Goal: Task Accomplishment & Management: Complete application form

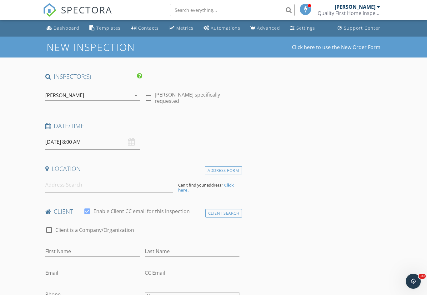
click at [132, 139] on div "[DATE] 8:00 AM" at bounding box center [92, 141] width 95 height 15
click at [133, 143] on div "09/30/2025 8:00 AM" at bounding box center [92, 141] width 95 height 15
click at [77, 143] on input "[DATE] 8:00 AM" at bounding box center [92, 141] width 95 height 15
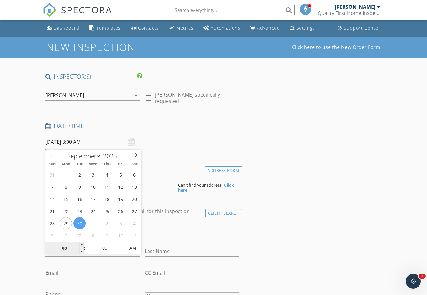
click at [61, 247] on input "08" at bounding box center [64, 248] width 38 height 13
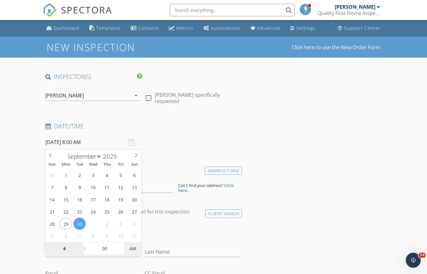
type input "04"
type input "09/30/2025 4:00 PM"
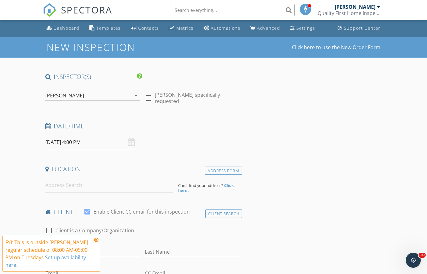
click at [94, 240] on icon at bounding box center [96, 239] width 4 height 5
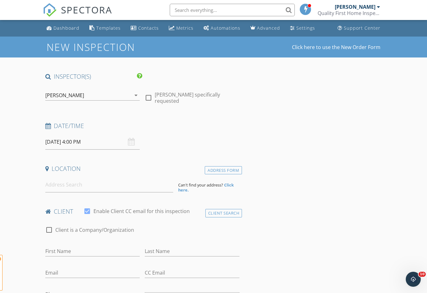
click at [92, 246] on input "First Name" at bounding box center [92, 251] width 95 height 10
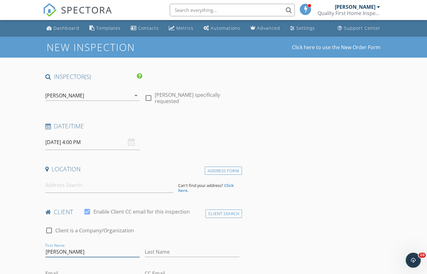
type input "PAM"
click at [209, 247] on input "Last Name" at bounding box center [192, 251] width 95 height 10
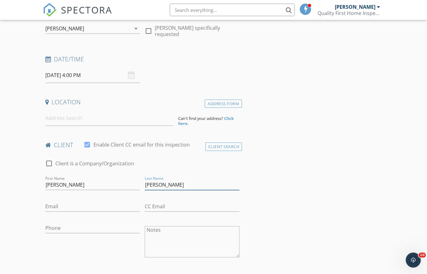
type input "BRUNSON"
click at [100, 223] on input "Phone" at bounding box center [92, 228] width 95 height 10
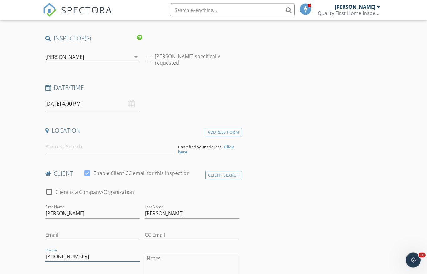
type input "318-268-7628"
click at [130, 147] on input at bounding box center [109, 146] width 128 height 15
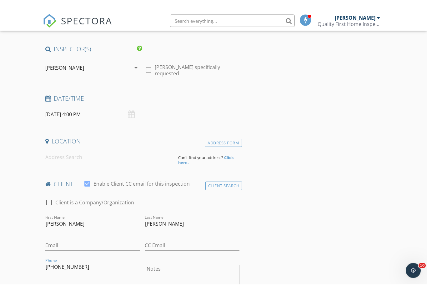
scroll to position [38, 0]
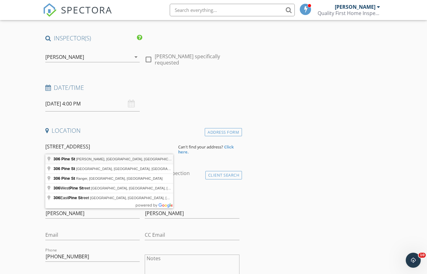
type input "306 Pine St, Heflin, LA, USA"
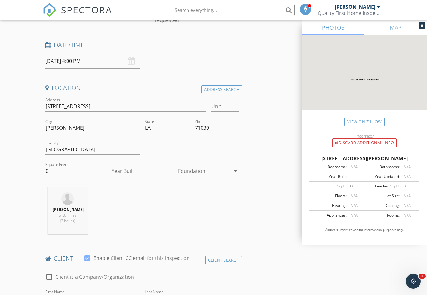
scroll to position [81, 0]
click at [68, 169] on input "0" at bounding box center [75, 171] width 61 height 10
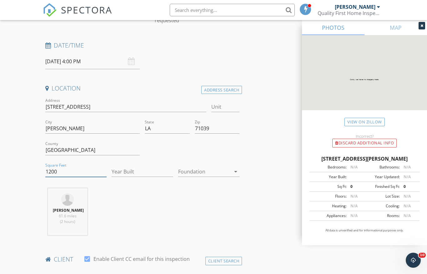
type input "1200"
click at [219, 169] on div at bounding box center [204, 171] width 53 height 10
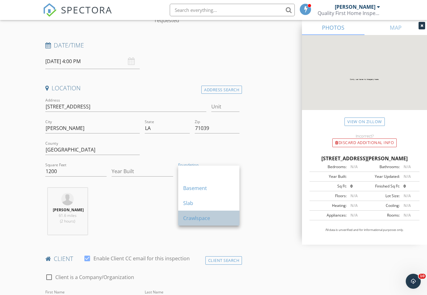
click at [232, 216] on div "Crawlspace" at bounding box center [208, 219] width 51 height 8
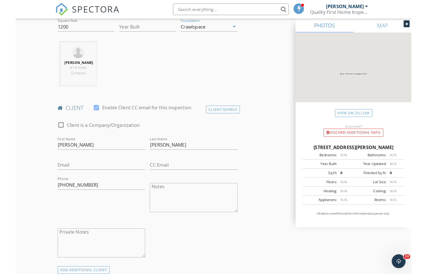
scroll to position [233, 0]
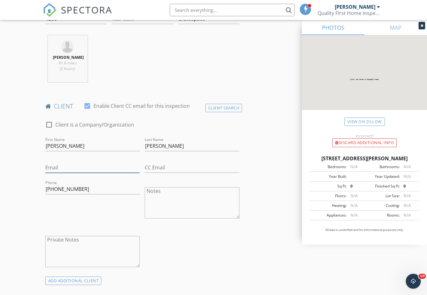
click at [83, 163] on input "Email" at bounding box center [92, 168] width 95 height 10
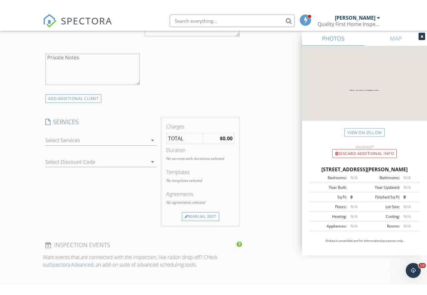
scroll to position [427, 0]
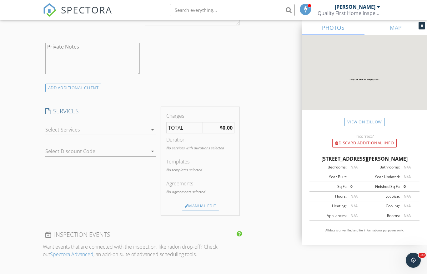
type input "PAMELABRUNSON@HOTMAIL.COM"
click at [154, 128] on icon "arrow_drop_down" at bounding box center [153, 130] width 8 height 8
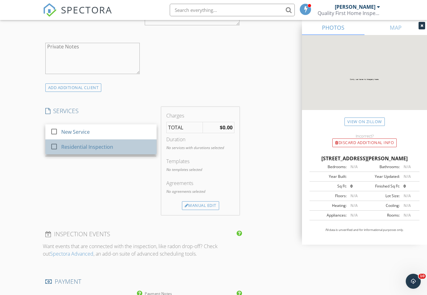
click at [99, 148] on div "Residential Inspection" at bounding box center [87, 147] width 52 height 8
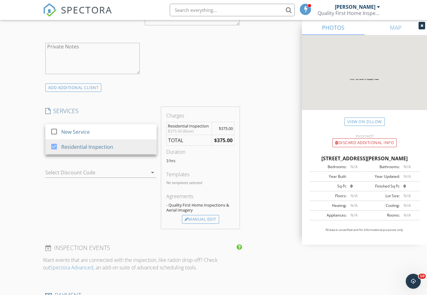
click at [120, 206] on div "SERVICES check_box_outline_blank New Service check_box Residential Inspection R…" at bounding box center [101, 168] width 116 height 122
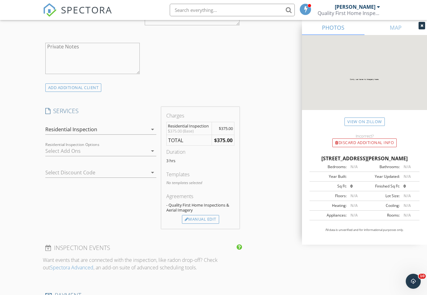
click at [148, 146] on div "Residential Inspection Options arrow_drop_down" at bounding box center [100, 151] width 111 height 10
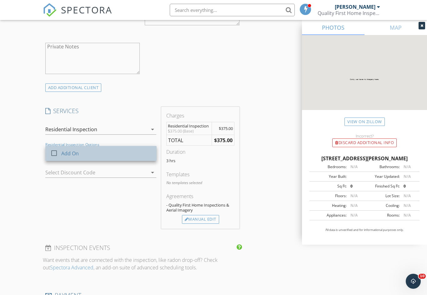
click at [103, 152] on div "Add On" at bounding box center [106, 153] width 90 height 13
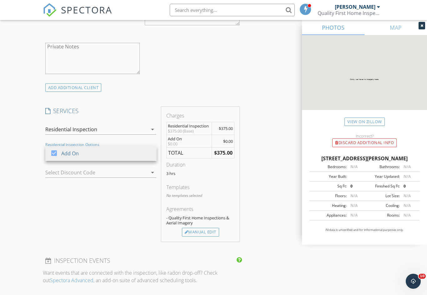
click at [276, 208] on div "INSPECTOR(S) check_box Travis Chelette PRIMARY Travis Chelette arrow_drop_down …" at bounding box center [214, 172] width 342 height 1052
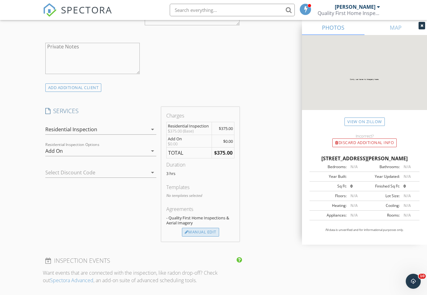
click at [214, 230] on div "Manual Edit" at bounding box center [200, 232] width 37 height 9
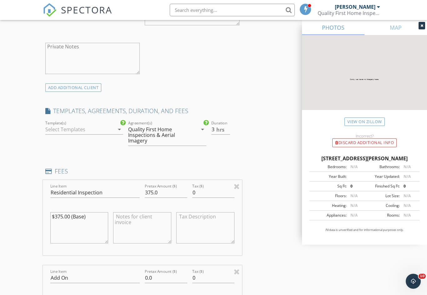
click at [118, 131] on icon "arrow_drop_down" at bounding box center [120, 130] width 8 height 8
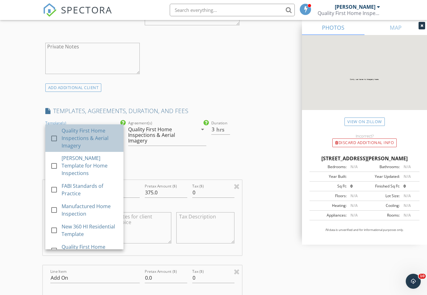
click at [100, 139] on div "Quality First Home Inspections & Aerial Imagery" at bounding box center [90, 138] width 57 height 23
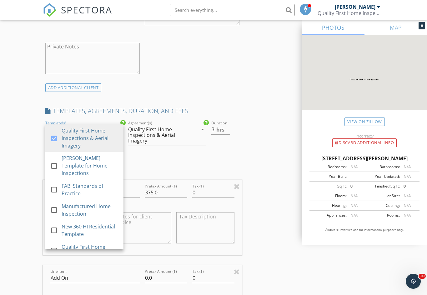
click at [273, 169] on div "INSPECTOR(S) check_box Travis Chelette PRIMARY Travis Chelette arrow_drop_down …" at bounding box center [214, 241] width 342 height 1190
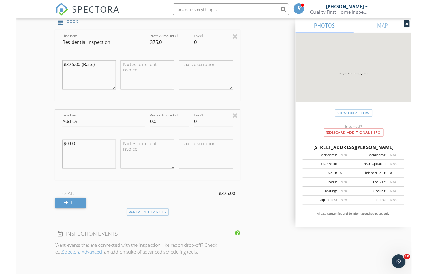
scroll to position [581, 0]
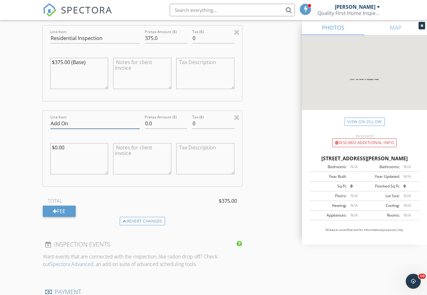
click at [108, 120] on input "Add On" at bounding box center [95, 124] width 90 height 10
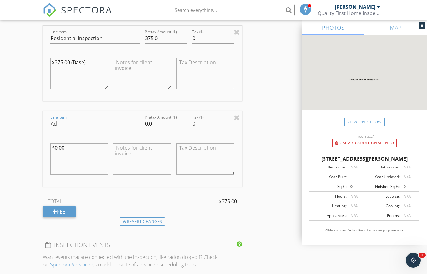
type input "A"
type input "CRAWLSPACE"
click at [173, 120] on input "0.0" at bounding box center [166, 124] width 42 height 10
type input "0"
type input "100.00"
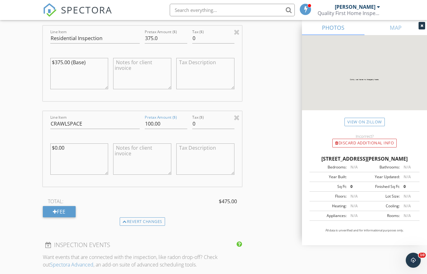
click at [60, 148] on textarea "$0.00" at bounding box center [79, 158] width 58 height 31
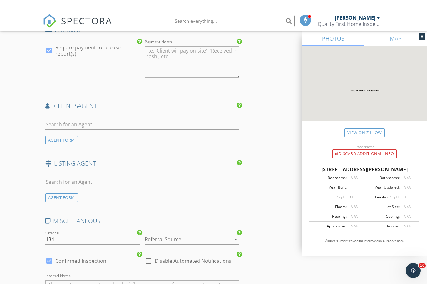
scroll to position [842, 0]
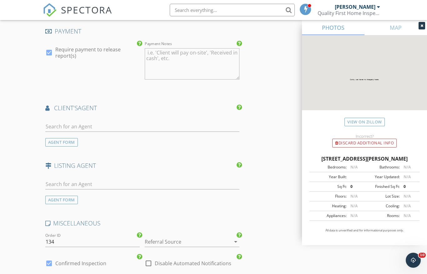
type textarea "$100.00"
click at [136, 118] on div at bounding box center [142, 128] width 194 height 20
click at [131, 123] on input "text" at bounding box center [142, 126] width 194 height 10
type input "SANDI"
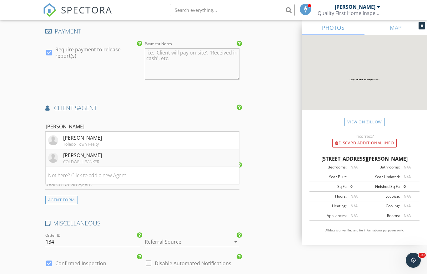
click at [116, 157] on li "SANDI MARTIN COLDWELL BANKER" at bounding box center [143, 158] width 194 height 18
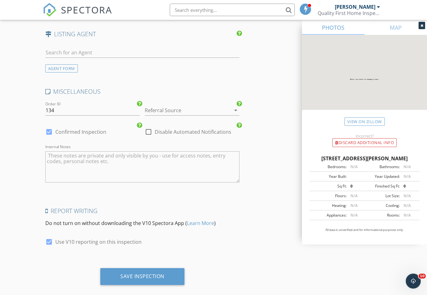
scroll to position [1122, 0]
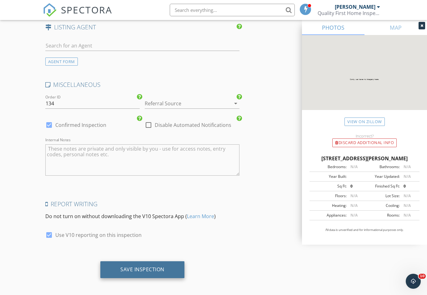
click at [165, 269] on div "Save Inspection" at bounding box center [142, 269] width 84 height 17
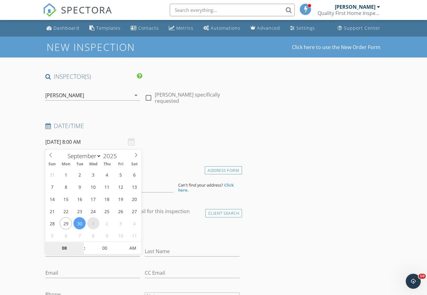
select select "9"
type input "10/01/2025 8:00 AM"
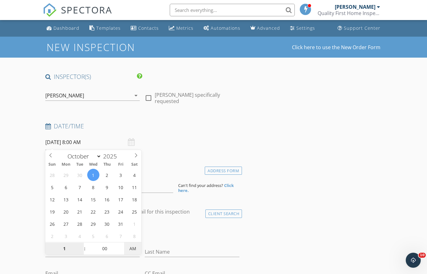
click at [134, 245] on span "AM" at bounding box center [132, 248] width 17 height 13
type input "01"
type input "10/01/2025 1:00 PM"
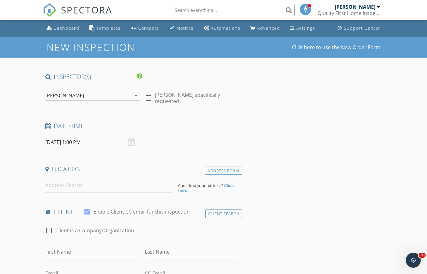
click at [109, 181] on input at bounding box center [109, 184] width 128 height 15
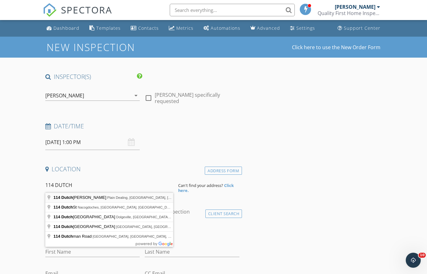
type input "114 Dutch John Rd, Plain Dealing, LA, USA"
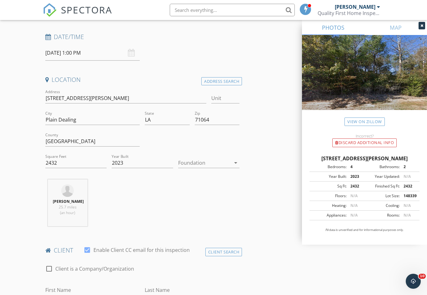
scroll to position [89, 0]
click at [241, 159] on div "Foundation arrow_drop_down" at bounding box center [209, 164] width 66 height 22
click at [240, 163] on icon "arrow_drop_down" at bounding box center [236, 164] width 8 height 8
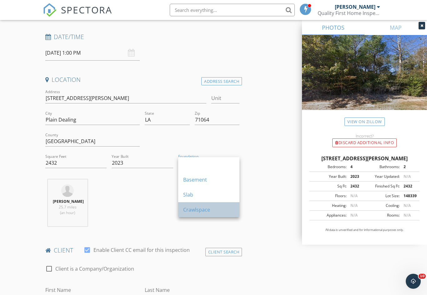
click at [219, 211] on div "Crawlspace" at bounding box center [208, 210] width 51 height 8
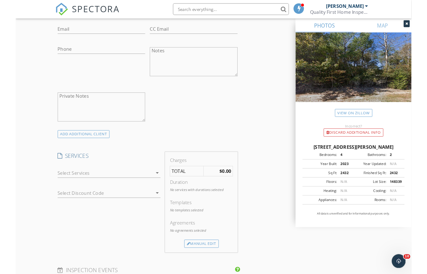
scroll to position [370, 0]
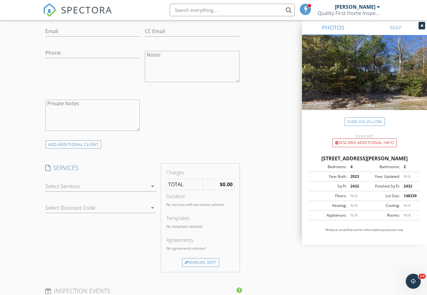
click at [156, 184] on icon "arrow_drop_down" at bounding box center [153, 187] width 8 height 8
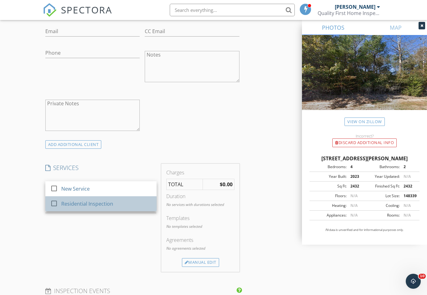
click at [120, 207] on div "Residential Inspection" at bounding box center [106, 204] width 90 height 13
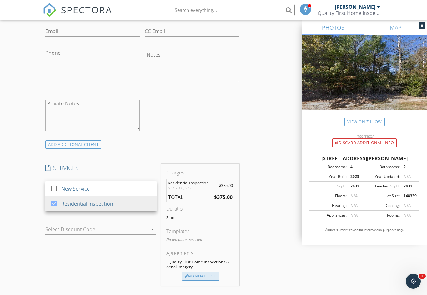
click at [210, 273] on div "Manual Edit" at bounding box center [200, 276] width 37 height 9
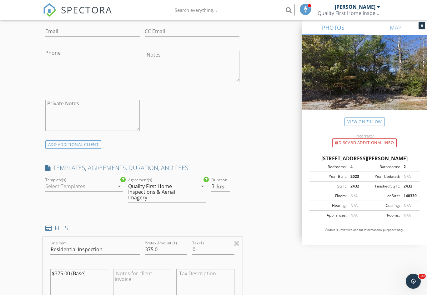
click at [117, 187] on icon "arrow_drop_down" at bounding box center [120, 187] width 8 height 8
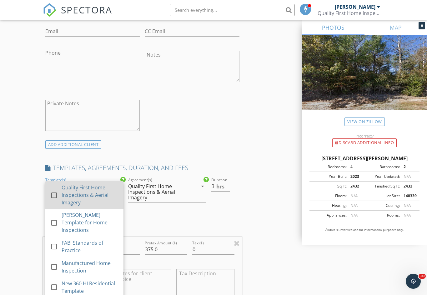
click at [105, 192] on div "Quality First Home Inspections & Aerial Imagery" at bounding box center [90, 195] width 57 height 23
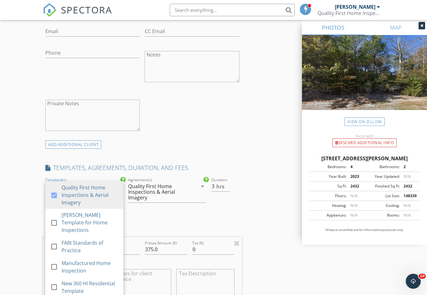
click at [209, 213] on div "INSPECTOR(S) check_box Travis Chelette PRIMARY Travis Chelette arrow_drop_down …" at bounding box center [142, 237] width 199 height 1068
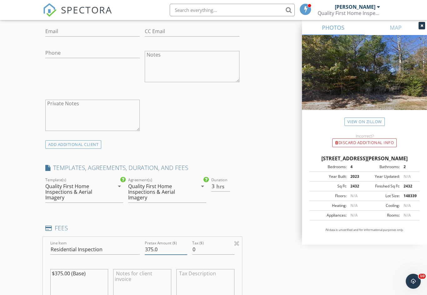
click at [149, 247] on input "375.0" at bounding box center [166, 250] width 42 height 10
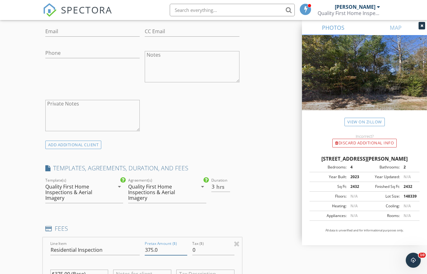
click at [155, 248] on input "375.0" at bounding box center [166, 250] width 42 height 10
click at [181, 251] on input "425.0" at bounding box center [166, 250] width 42 height 10
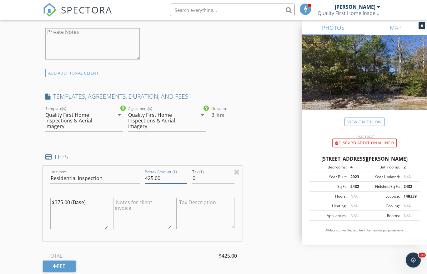
type input "425.00"
click at [64, 201] on textarea "$375.00 (Base)" at bounding box center [79, 213] width 58 height 31
type textarea "$425.00 (Base)"
click at [67, 260] on div "Fee" at bounding box center [59, 265] width 33 height 11
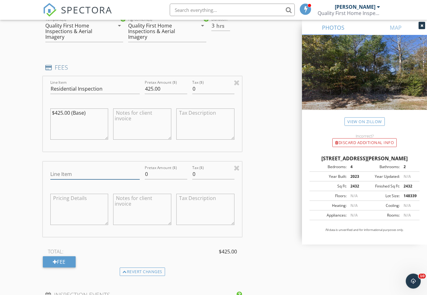
click at [102, 177] on input "Line Item" at bounding box center [95, 175] width 90 height 10
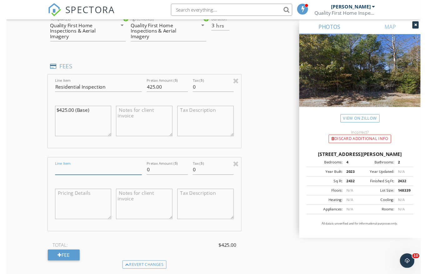
scroll to position [530, 0]
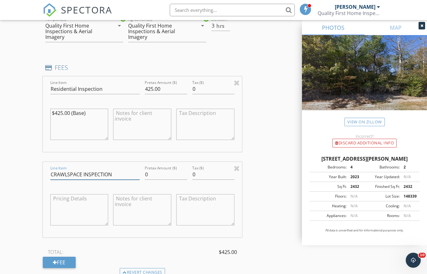
type input "CRAWLSPACE INSPECTION"
click at [166, 171] on input "0" at bounding box center [166, 174] width 42 height 10
type input "100.00"
click at [84, 199] on textarea at bounding box center [79, 209] width 58 height 31
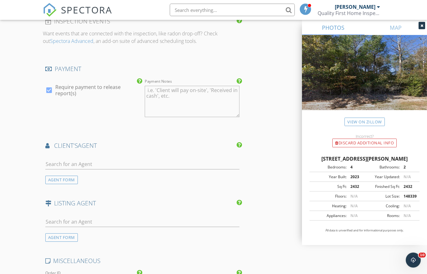
scroll to position [804, 0]
type textarea "100.00"
click at [135, 163] on input "text" at bounding box center [142, 164] width 194 height 10
type input "CHRI"
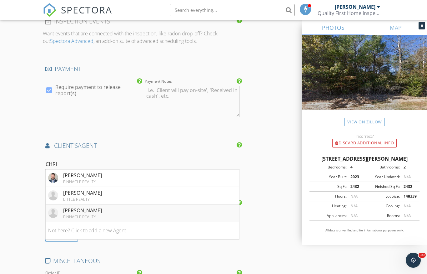
click at [140, 210] on li "CHRISSIE MCWILLIAMS PINNACLE REALTY" at bounding box center [143, 213] width 194 height 18
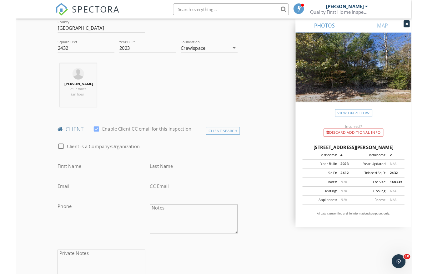
scroll to position [199, 0]
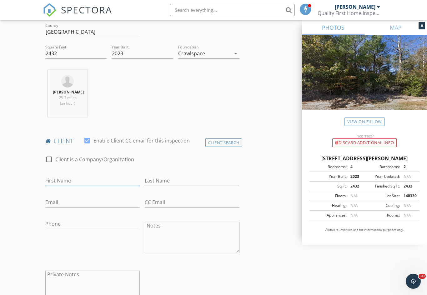
click at [93, 179] on input "First Name" at bounding box center [92, 181] width 95 height 10
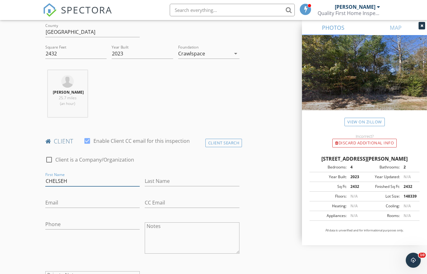
type input "CHELSEH"
click at [187, 176] on input "Last Name" at bounding box center [192, 181] width 95 height 10
type input "BURTON"
click at [92, 222] on input "Phone" at bounding box center [92, 224] width 95 height 10
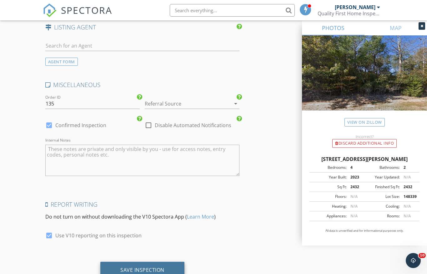
scroll to position [1122, 0]
type input "318-510-2281"
click at [159, 263] on div "Save Inspection" at bounding box center [142, 269] width 84 height 17
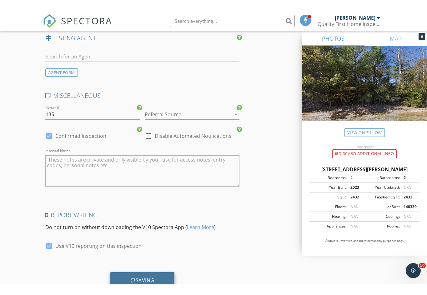
scroll to position [1122, 0]
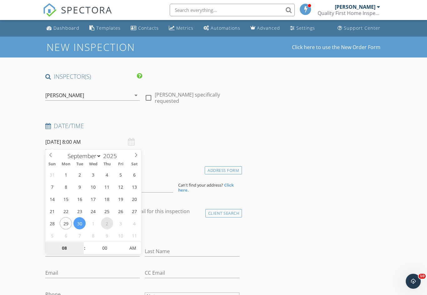
select select "9"
type input "[DATE] 8:00 AM"
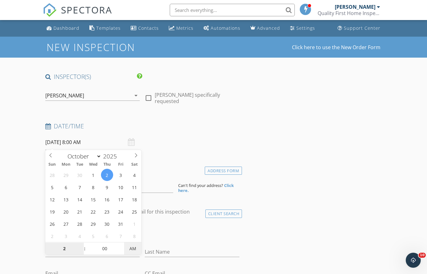
type input "02"
type input "[DATE] 2:00 PM"
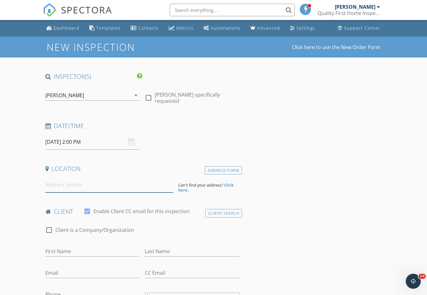
click at [134, 182] on input at bounding box center [109, 184] width 128 height 15
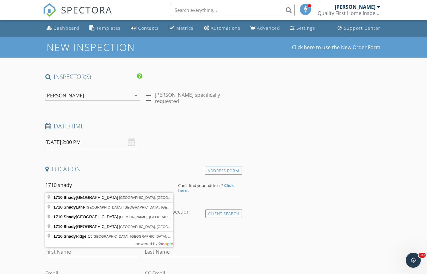
type input "[STREET_ADDRESS]"
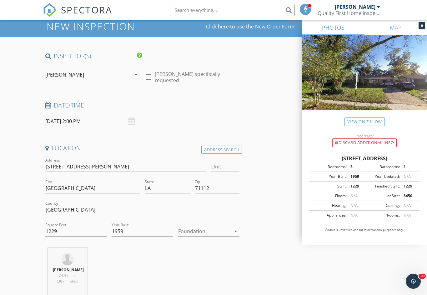
scroll to position [43, 0]
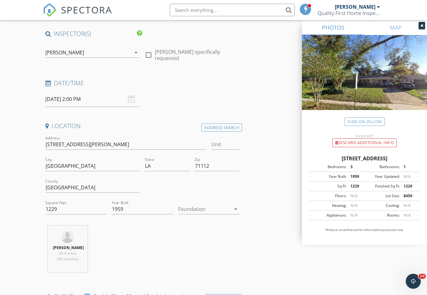
click at [240, 206] on icon "arrow_drop_down" at bounding box center [236, 209] width 8 height 8
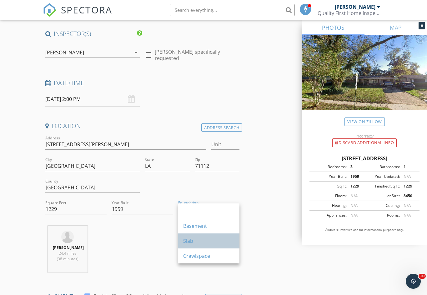
click at [219, 241] on div "Slab" at bounding box center [208, 241] width 51 height 8
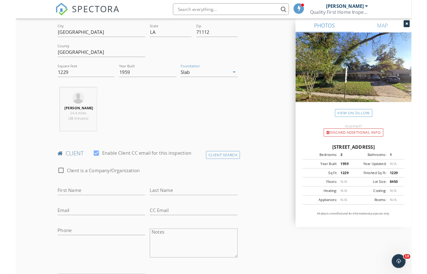
scroll to position [179, 0]
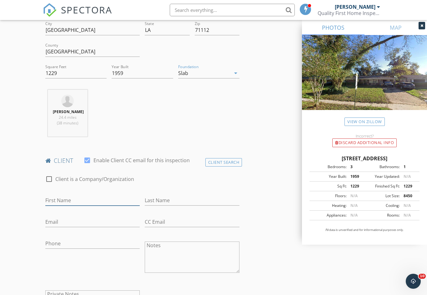
click at [119, 204] on input "First Name" at bounding box center [92, 200] width 95 height 10
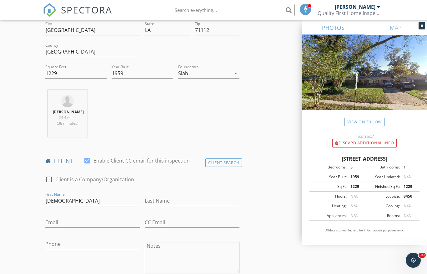
type input "[DEMOGRAPHIC_DATA]"
click at [198, 197] on input "Last Name" at bounding box center [192, 200] width 95 height 10
type input "n"
type input "[PERSON_NAME]"
click at [100, 220] on input "Email" at bounding box center [92, 222] width 95 height 10
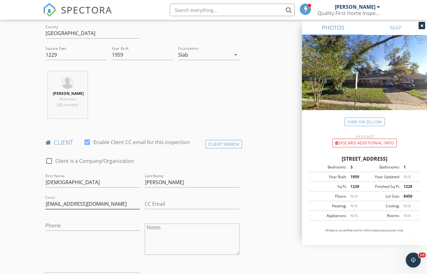
scroll to position [200, 0]
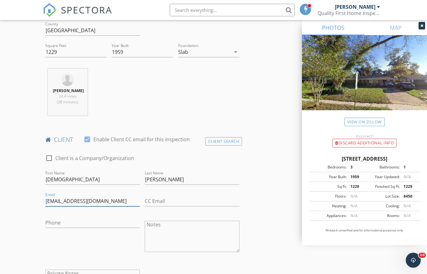
type input "[EMAIL_ADDRESS][DOMAIN_NAME]"
click at [115, 223] on input "Phone" at bounding box center [92, 222] width 95 height 10
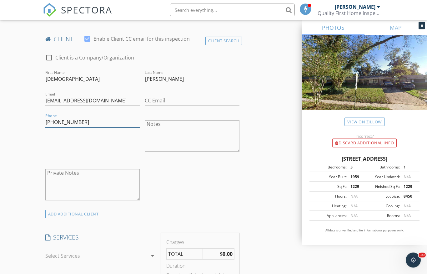
scroll to position [318, 0]
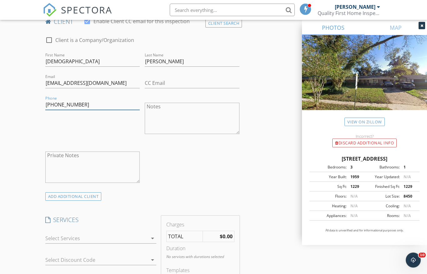
type input "[PHONE_NUMBER]"
click at [156, 236] on icon "arrow_drop_down" at bounding box center [153, 239] width 8 height 8
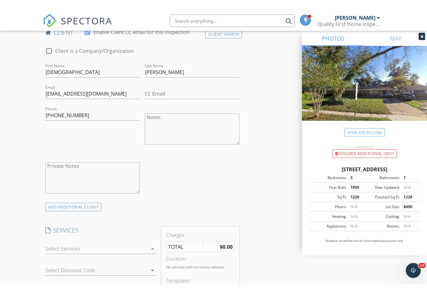
scroll to position [318, 0]
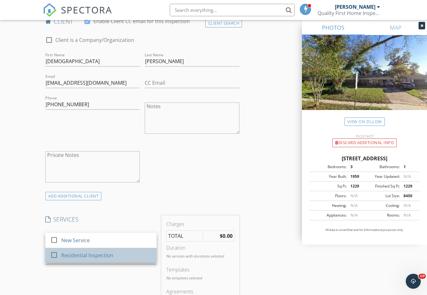
click at [127, 255] on div "Residential Inspection" at bounding box center [106, 255] width 90 height 13
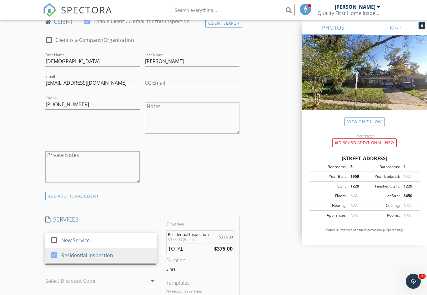
click at [272, 227] on div "INSPECTOR(S) check_box Travis Chelette PRIMARY Travis Chelette arrow_drop_down …" at bounding box center [214, 273] width 342 height 1039
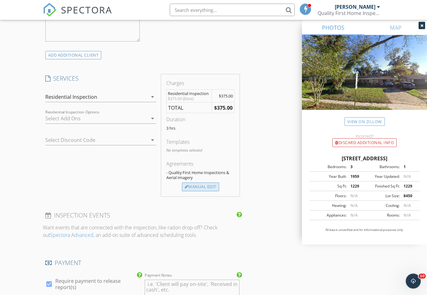
click at [219, 186] on div "Manual Edit" at bounding box center [200, 187] width 37 height 9
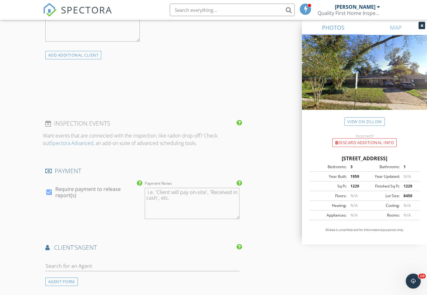
scroll to position [459, 0]
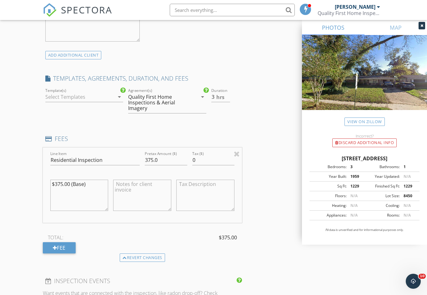
click at [119, 98] on icon "arrow_drop_down" at bounding box center [120, 97] width 8 height 8
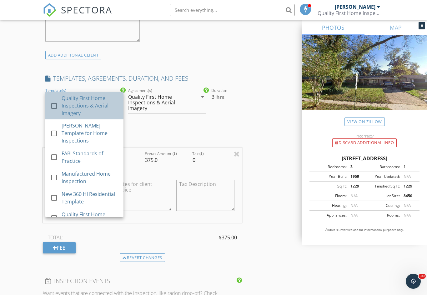
click at [106, 106] on div "Quality First Home Inspections & Aerial Imagery" at bounding box center [90, 105] width 57 height 23
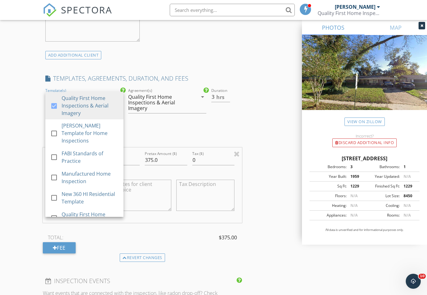
click at [278, 137] on div "INSPECTOR(S) check_box Travis Chelette PRIMARY Travis Chelette arrow_drop_down …" at bounding box center [214, 165] width 342 height 1105
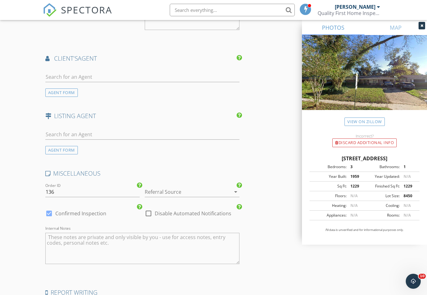
scroll to position [807, 0]
click at [176, 72] on input "text" at bounding box center [142, 76] width 194 height 10
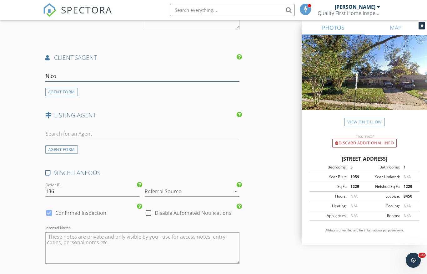
type input "Nicol"
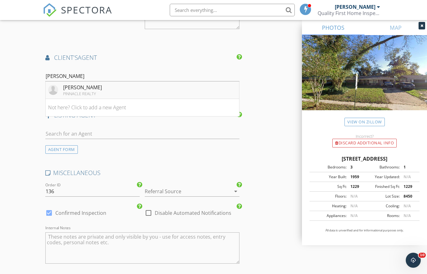
click at [138, 91] on li "Nicole Savage PINNACLE REALTY" at bounding box center [143, 90] width 194 height 18
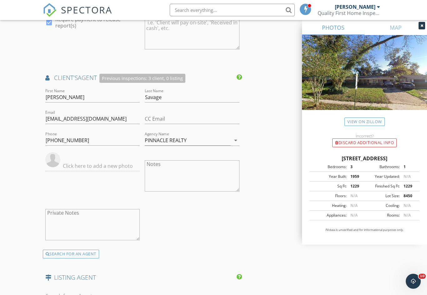
scroll to position [1037, 0]
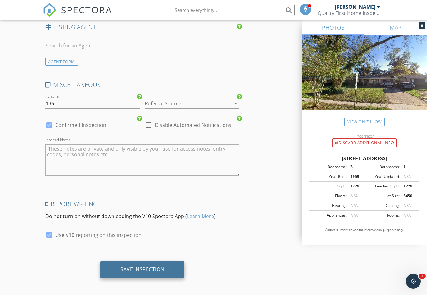
click at [164, 266] on div "Save Inspection" at bounding box center [142, 269] width 44 height 6
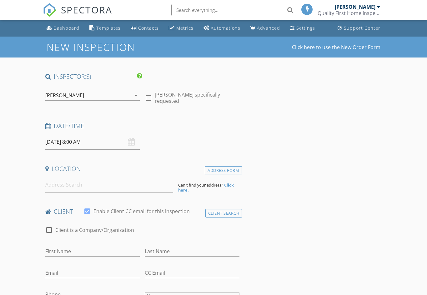
select select "8"
click at [138, 143] on input "[DATE] 8:00 AM" at bounding box center [92, 141] width 95 height 15
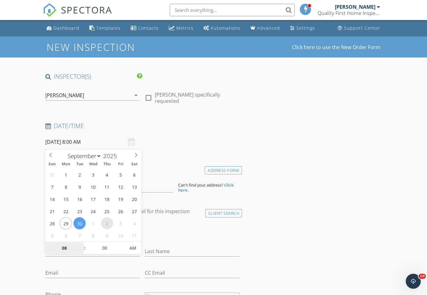
type input "[DATE] 8:00 AM"
select select "9"
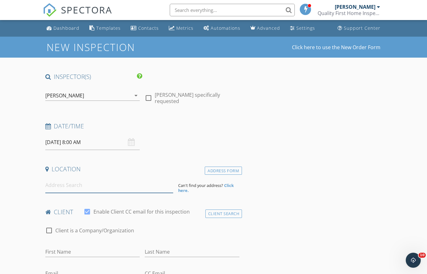
click at [55, 184] on input at bounding box center [109, 184] width 128 height 15
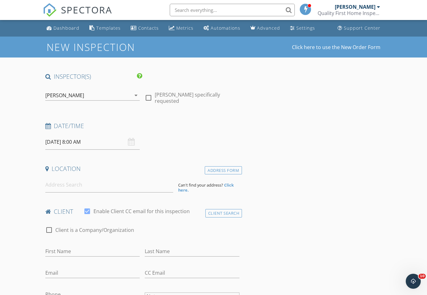
click at [137, 142] on input "[DATE] 8:00 AM" at bounding box center [92, 141] width 95 height 15
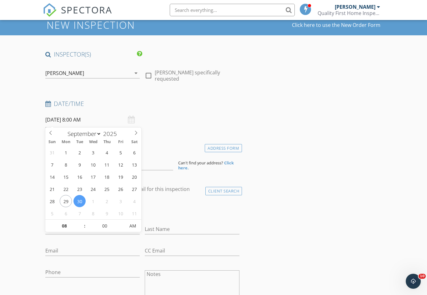
scroll to position [23, 0]
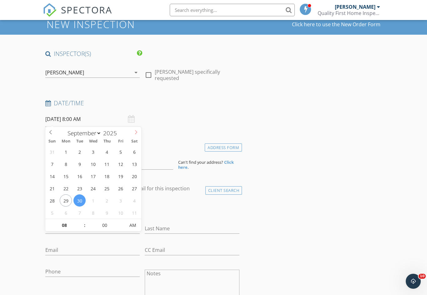
click at [139, 132] on span at bounding box center [136, 131] width 11 height 9
select select "9"
type input "[DATE] 8:00 AM"
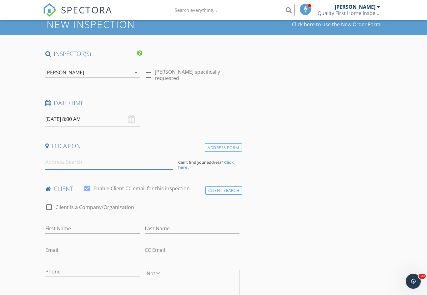
click at [49, 157] on input at bounding box center [109, 162] width 128 height 15
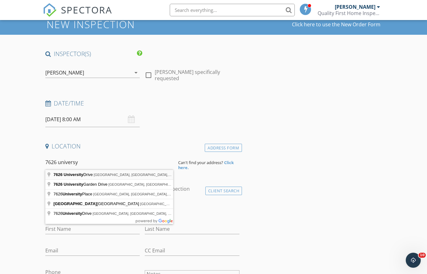
type input "[STREET_ADDRESS]"
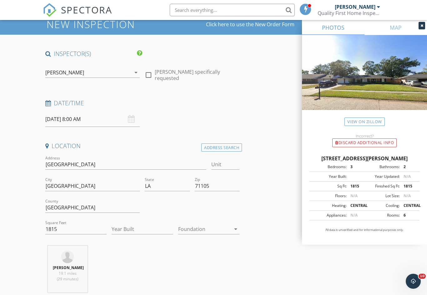
click at [236, 229] on icon "arrow_drop_down" at bounding box center [236, 229] width 8 height 8
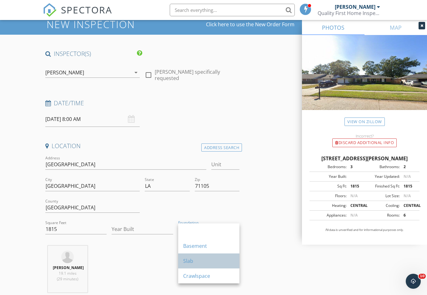
click at [209, 256] on div "Slab" at bounding box center [208, 261] width 51 height 15
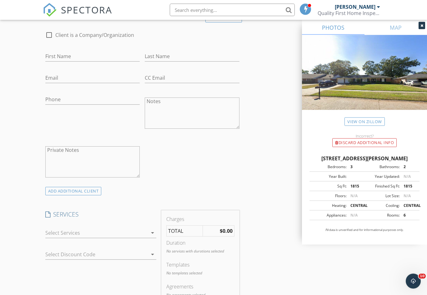
scroll to position [323, 0]
click at [60, 230] on div at bounding box center [96, 233] width 103 height 10
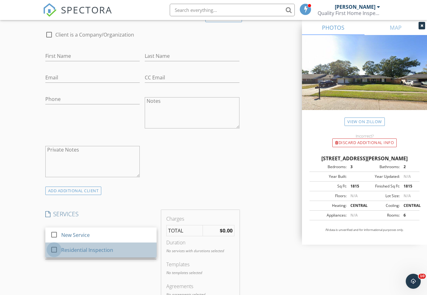
click at [52, 249] on div at bounding box center [54, 250] width 11 height 11
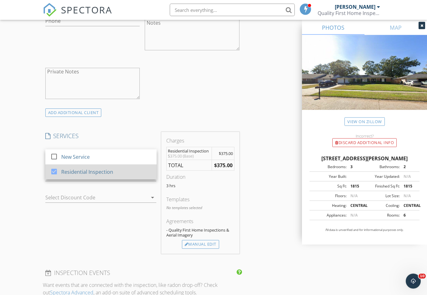
scroll to position [404, 0]
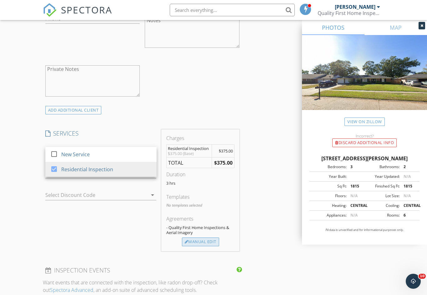
click at [212, 241] on div "Manual Edit" at bounding box center [200, 242] width 37 height 9
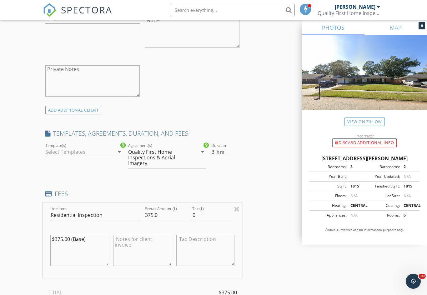
click at [57, 149] on div at bounding box center [79, 152] width 69 height 10
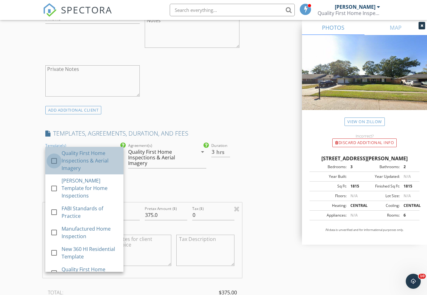
click at [57, 158] on div at bounding box center [54, 161] width 11 height 11
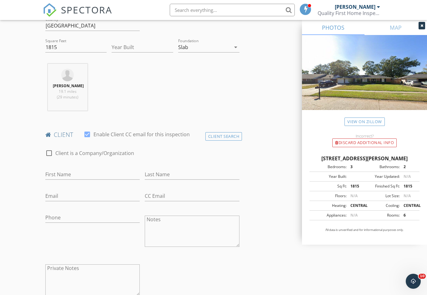
scroll to position [205, 0]
click at [53, 178] on input "First Name" at bounding box center [92, 175] width 95 height 10
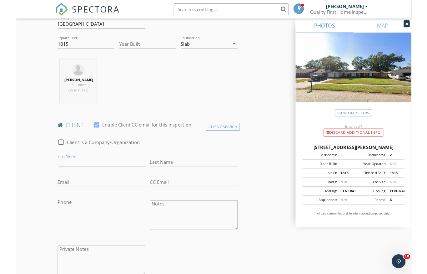
scroll to position [205, 0]
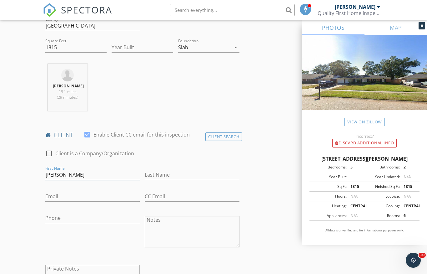
type input "[PERSON_NAME]"
click at [202, 174] on input "Last Name" at bounding box center [192, 175] width 95 height 10
type input "m"
type input "[PERSON_NAME]"
click at [92, 213] on input "Phone" at bounding box center [92, 218] width 95 height 10
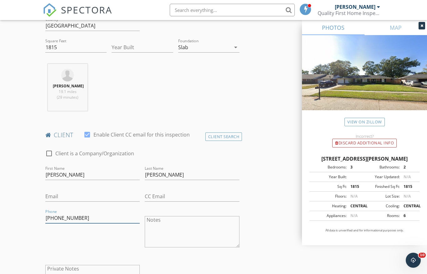
type input "[PHONE_NUMBER]"
click at [109, 187] on div "Email" at bounding box center [92, 197] width 95 height 20
click at [111, 196] on input "Email" at bounding box center [92, 196] width 95 height 10
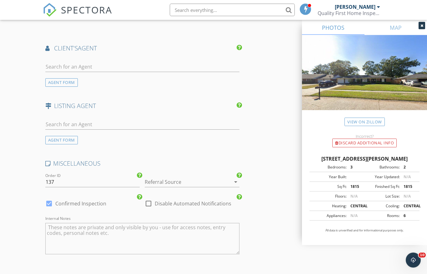
scroll to position [815, 0]
click at [72, 83] on div "AGENT FORM" at bounding box center [61, 84] width 33 height 8
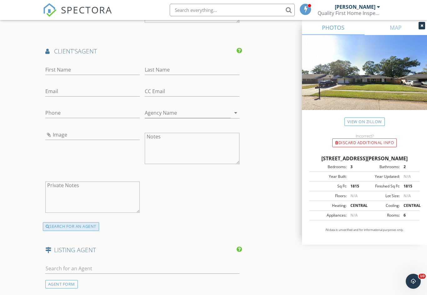
click at [88, 227] on div "SEARCH FOR AN AGENT" at bounding box center [71, 226] width 56 height 9
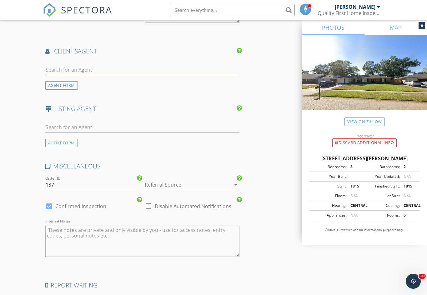
click at [123, 65] on input "text" at bounding box center [142, 70] width 194 height 10
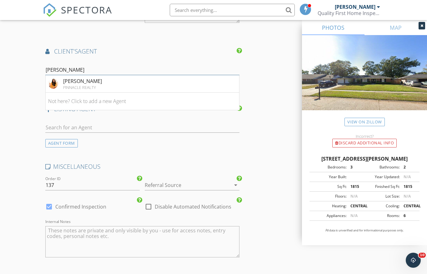
type input "Jackie"
click at [120, 80] on li "JACKIE MCPHERSON PINNACLE REALTY" at bounding box center [143, 84] width 194 height 18
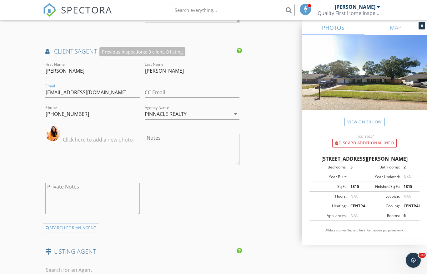
click at [185, 200] on div "First Name JACKIE Last Name MCPHERSON Email buyandsellwithjackie@gmail.com CC E…" at bounding box center [142, 142] width 199 height 163
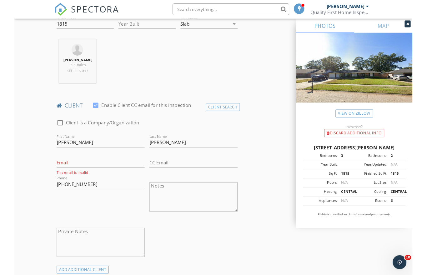
scroll to position [217, 0]
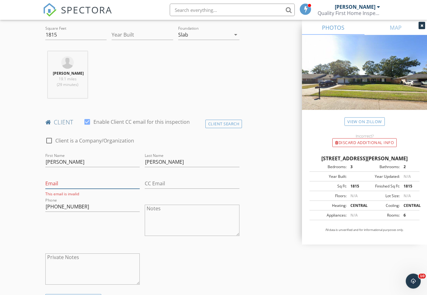
click at [91, 179] on input "Email" at bounding box center [92, 184] width 95 height 10
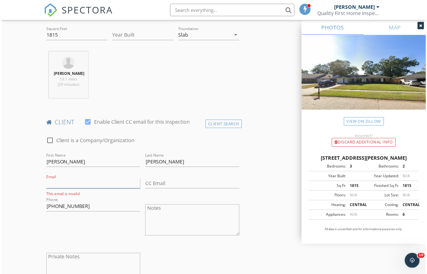
scroll to position [217, 0]
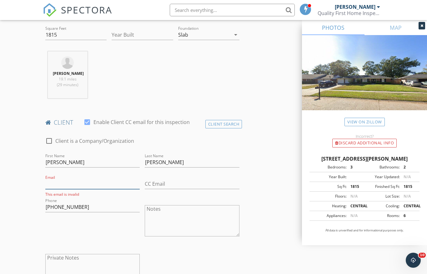
click at [53, 181] on input "Email" at bounding box center [92, 184] width 95 height 10
paste input "buyandsellwithjackie@gmail.com"
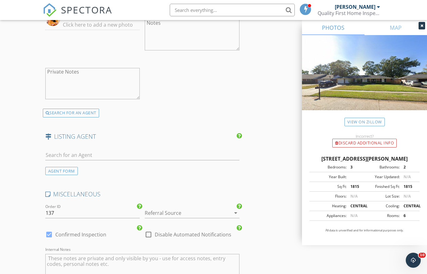
scroll to position [1059, 0]
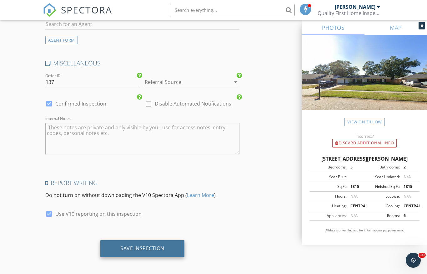
type input "buyandsellwithjackie@gmail.com"
click at [168, 240] on div "Save Inspection" at bounding box center [142, 248] width 84 height 17
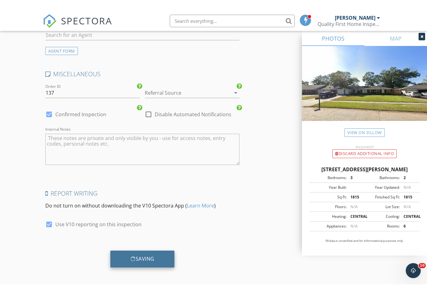
scroll to position [1037, 0]
